Goal: Transaction & Acquisition: Purchase product/service

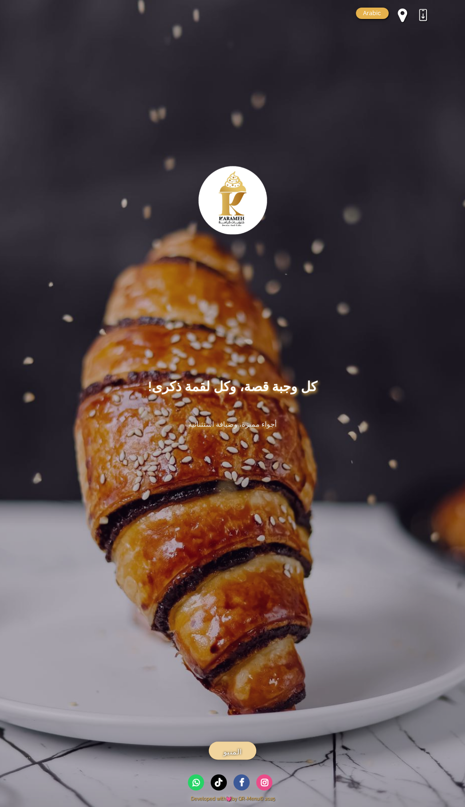
click at [231, 757] on span "المنيو" at bounding box center [232, 752] width 18 height 12
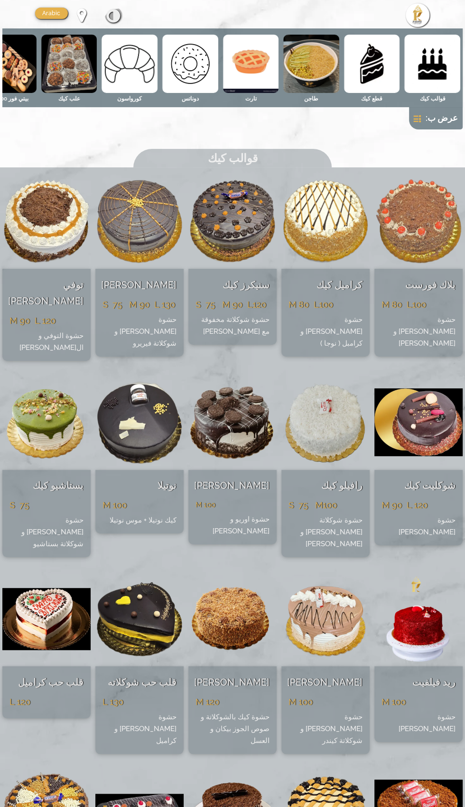
click at [114, 19] on span at bounding box center [113, 15] width 13 height 15
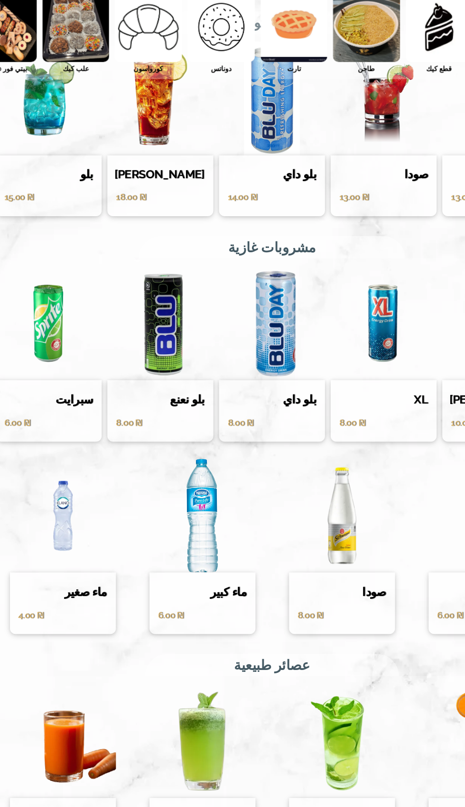
scroll to position [5970, 0]
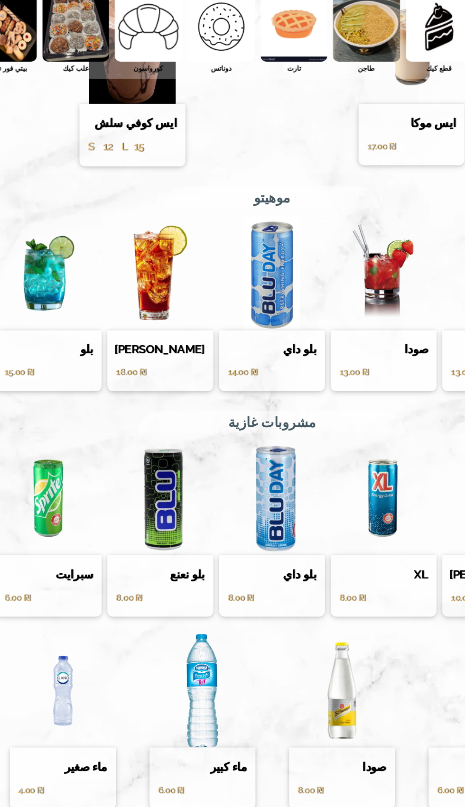
click at [270, 759] on img at bounding box center [291, 806] width 88 height 95
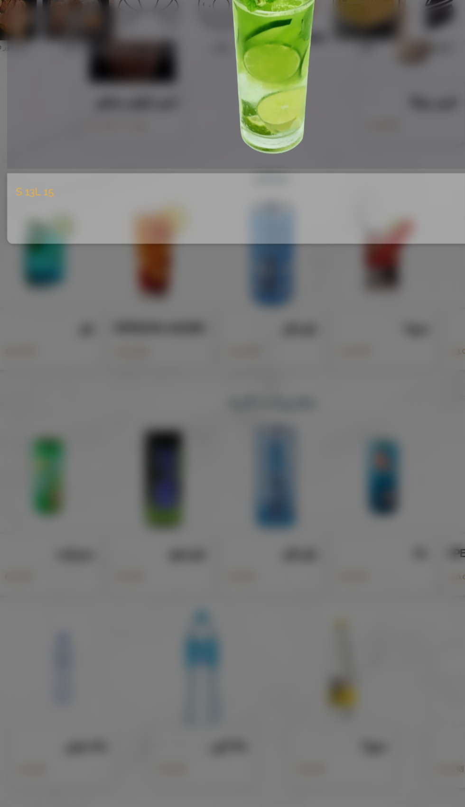
click at [118, 476] on div "ليمون S 13 L 15" at bounding box center [232, 403] width 465 height 807
